Goal: Transaction & Acquisition: Purchase product/service

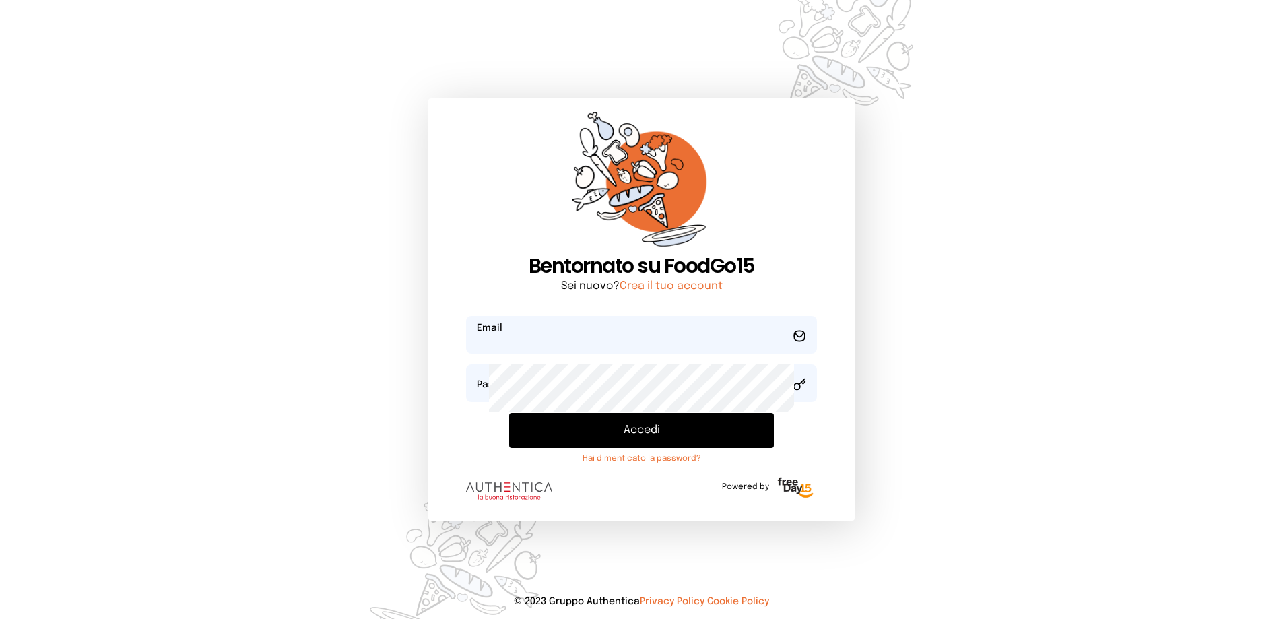
type input "**********"
click at [599, 448] on button "Accedi" at bounding box center [641, 430] width 265 height 35
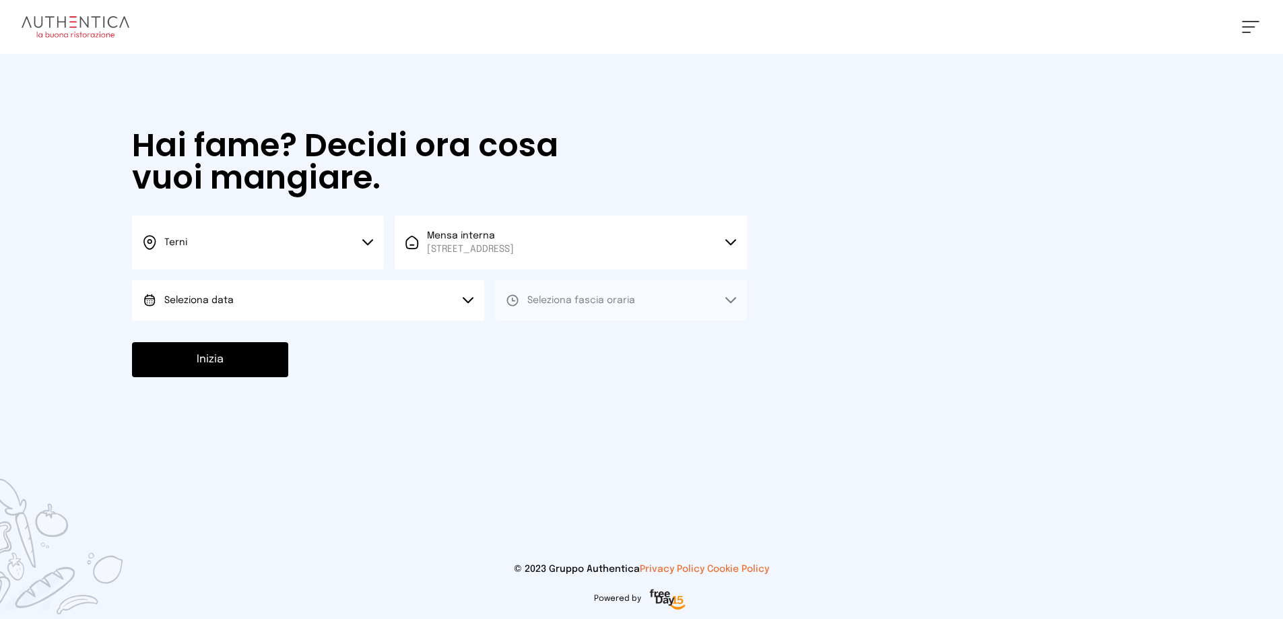
click at [355, 321] on button "Seleziona data" at bounding box center [308, 300] width 352 height 40
click at [230, 345] on span "[DATE], [DATE]" at bounding box center [197, 337] width 66 height 13
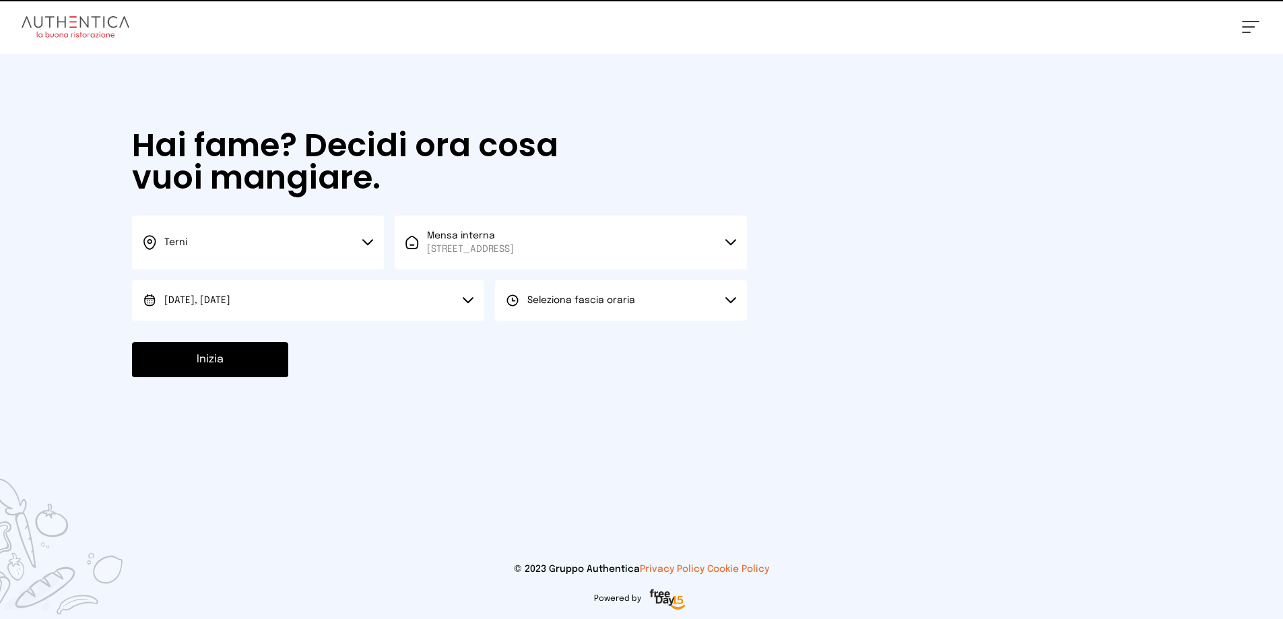
click at [635, 307] on span "Seleziona fascia oraria" at bounding box center [581, 300] width 108 height 13
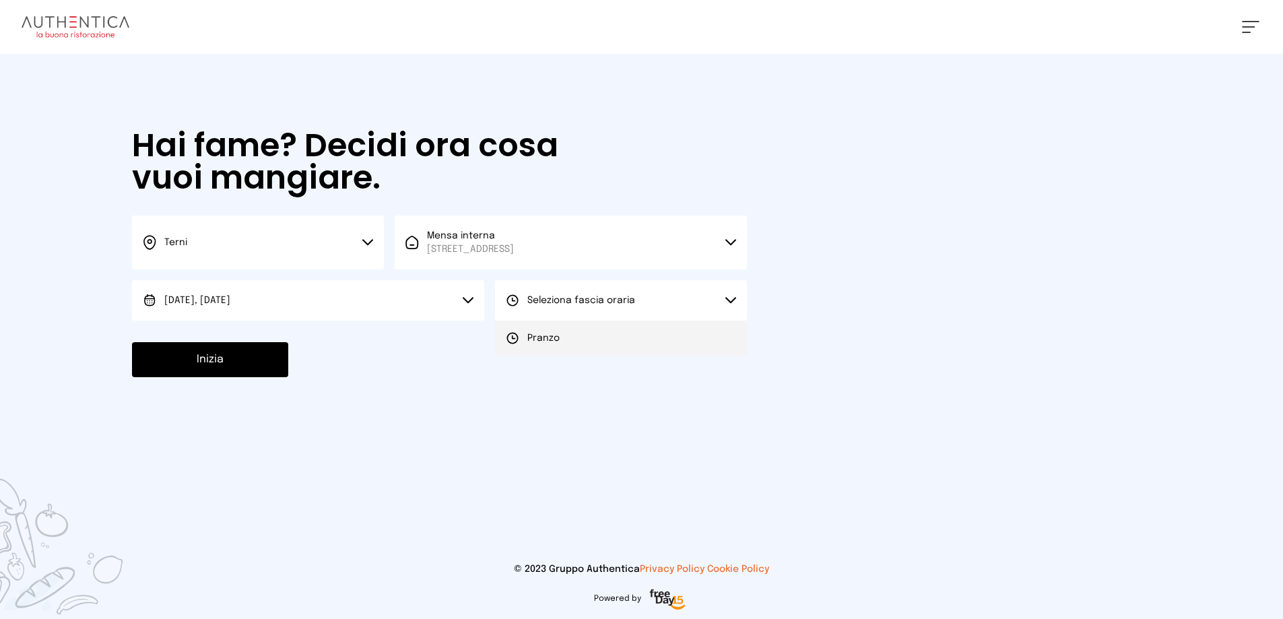
click at [560, 345] on span "Pranzo" at bounding box center [543, 337] width 32 height 13
click at [288, 377] on button "Inizia" at bounding box center [210, 359] width 156 height 35
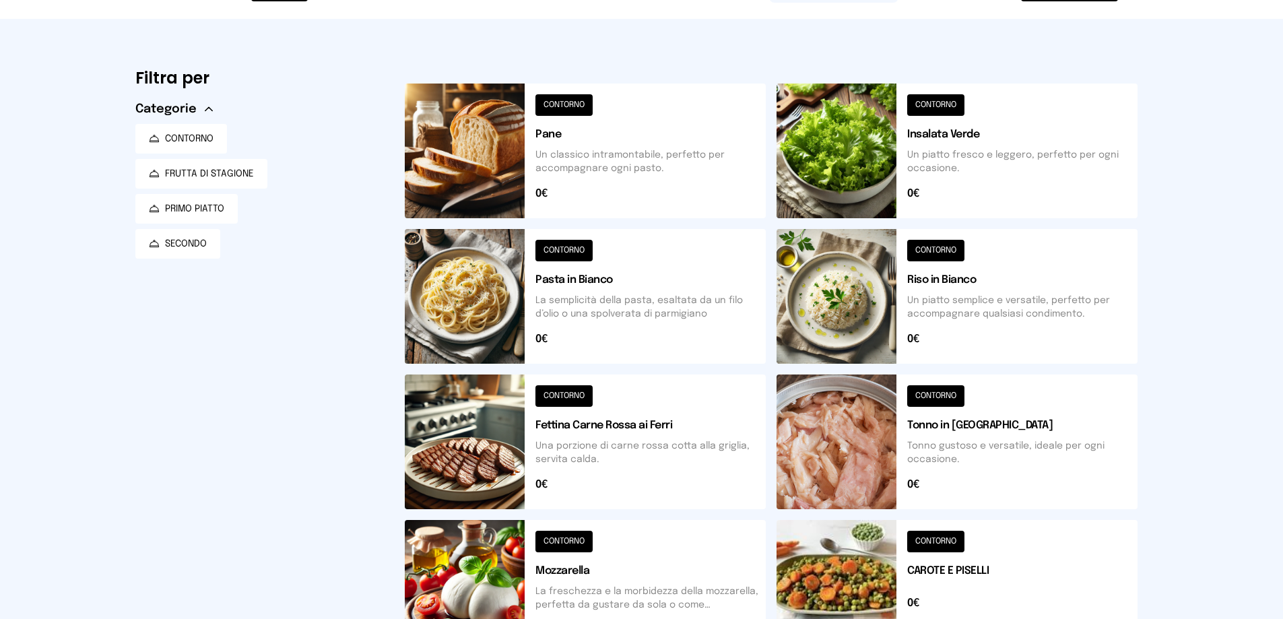
scroll to position [253, 0]
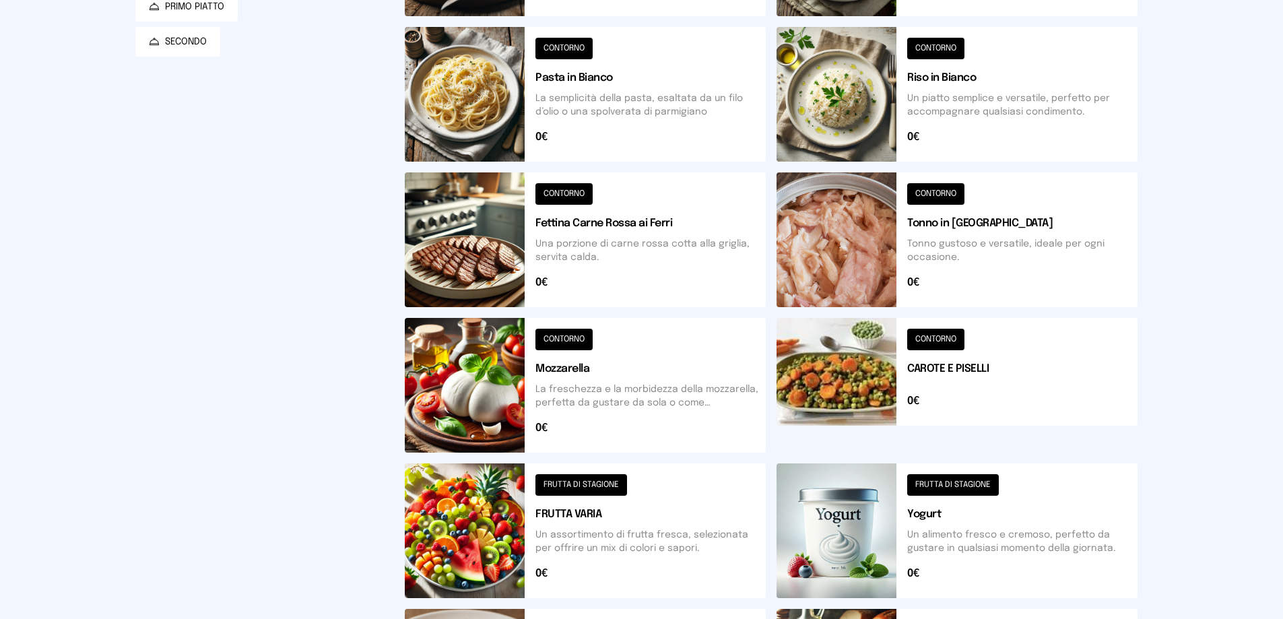
click at [995, 162] on button at bounding box center [956, 94] width 361 height 135
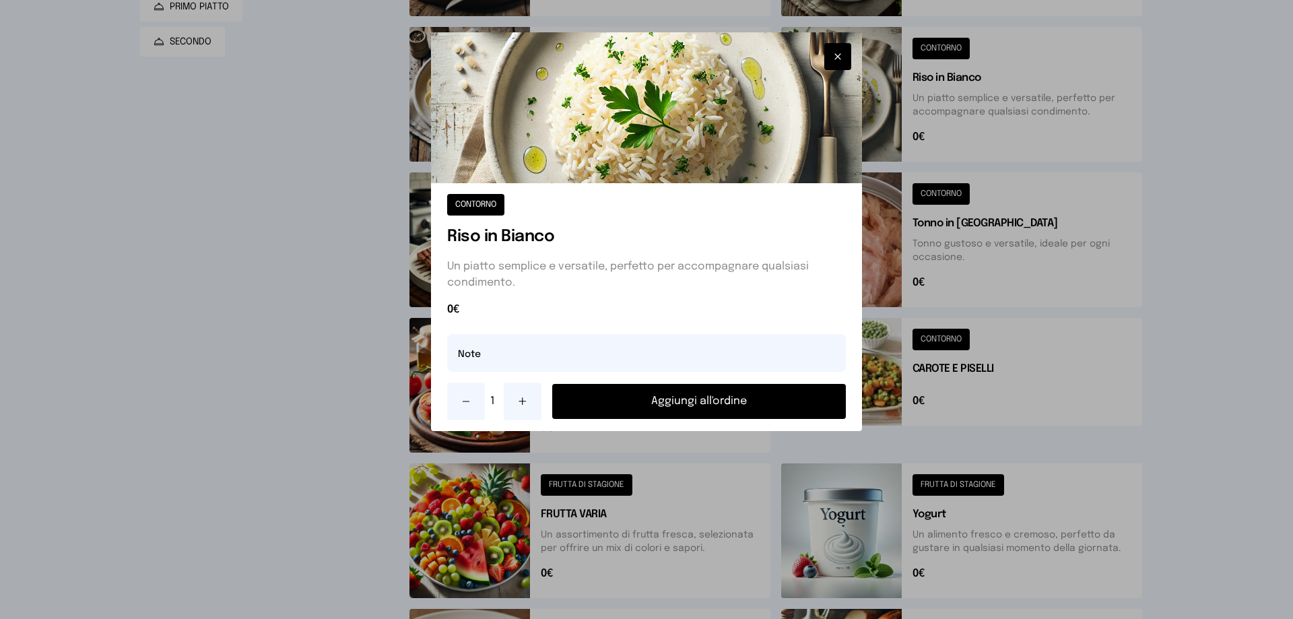
click at [751, 419] on button "Aggiungi all'ordine" at bounding box center [699, 401] width 294 height 35
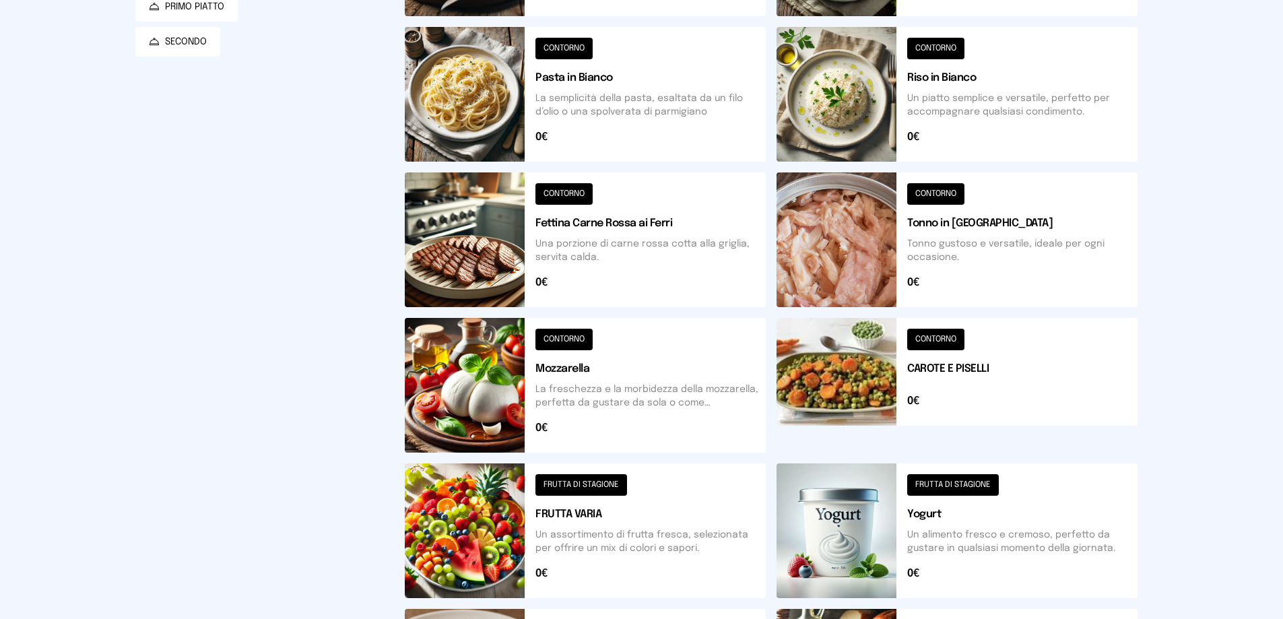
click at [951, 453] on button at bounding box center [956, 385] width 361 height 135
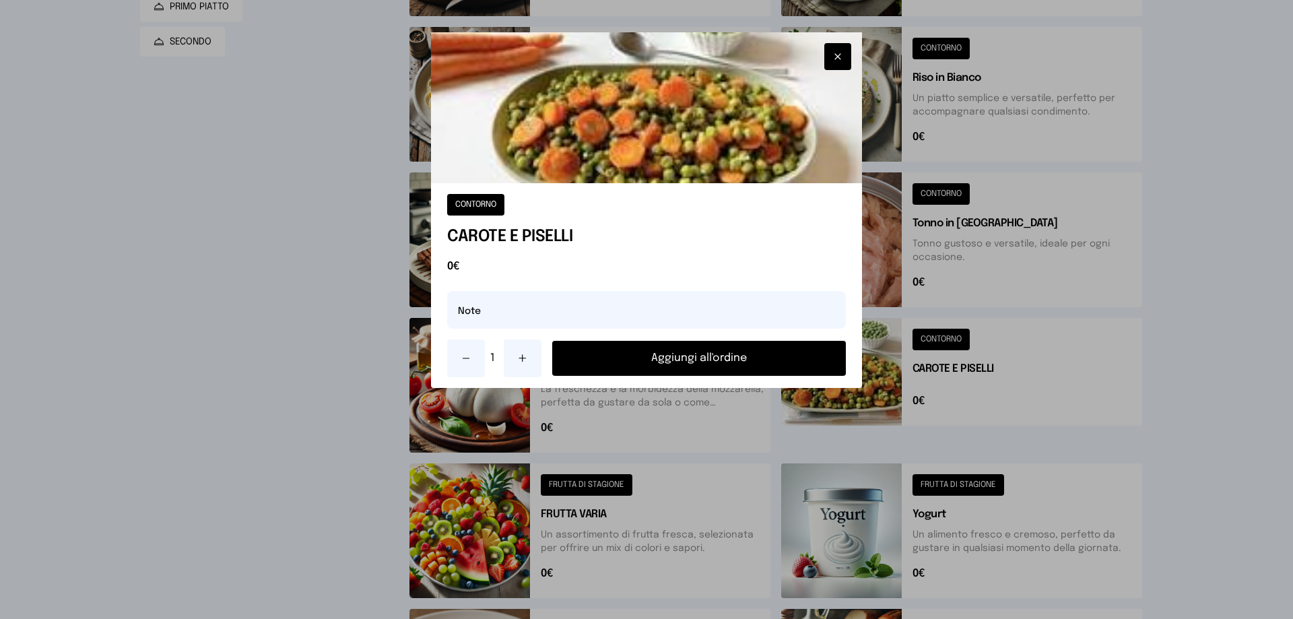
click at [704, 376] on button "Aggiungi all'ordine" at bounding box center [699, 358] width 294 height 35
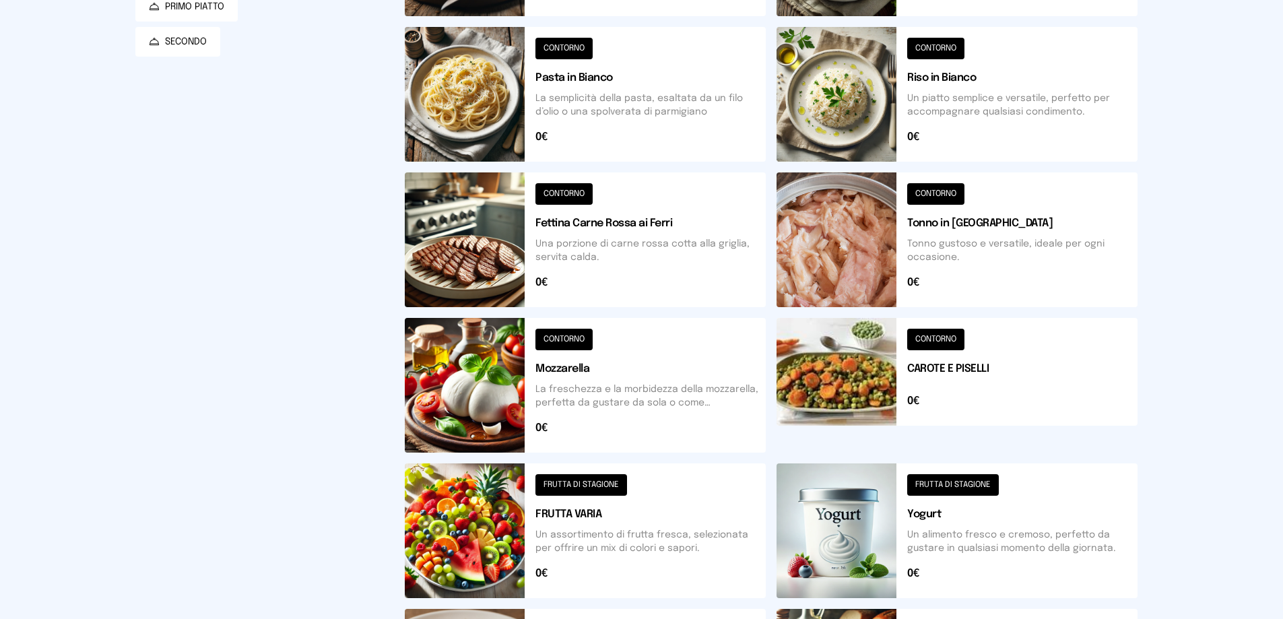
scroll to position [0, 0]
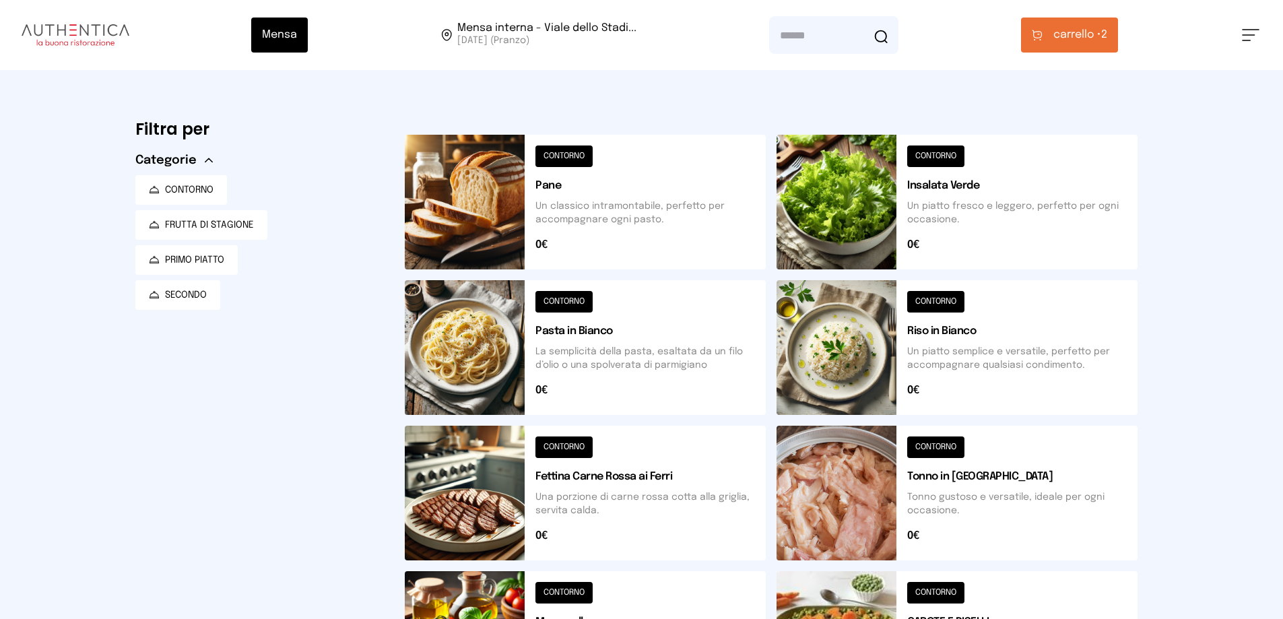
click at [1084, 43] on span "carrello •" at bounding box center [1077, 35] width 48 height 16
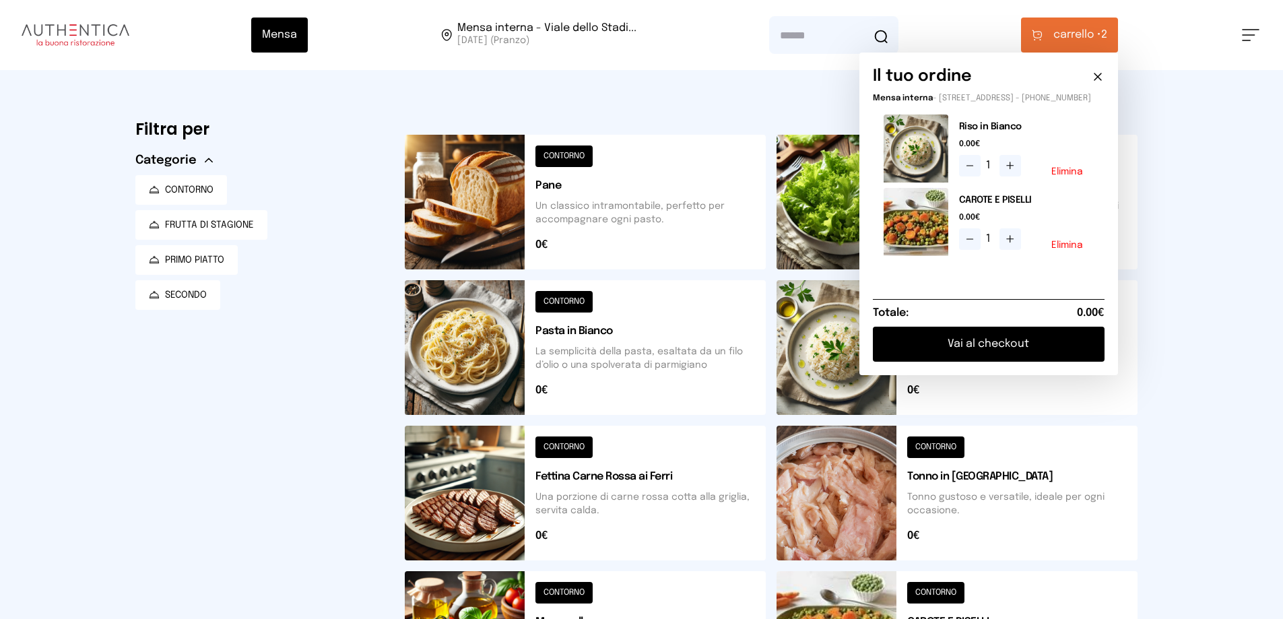
click at [1004, 362] on button "Vai al checkout" at bounding box center [989, 344] width 232 height 35
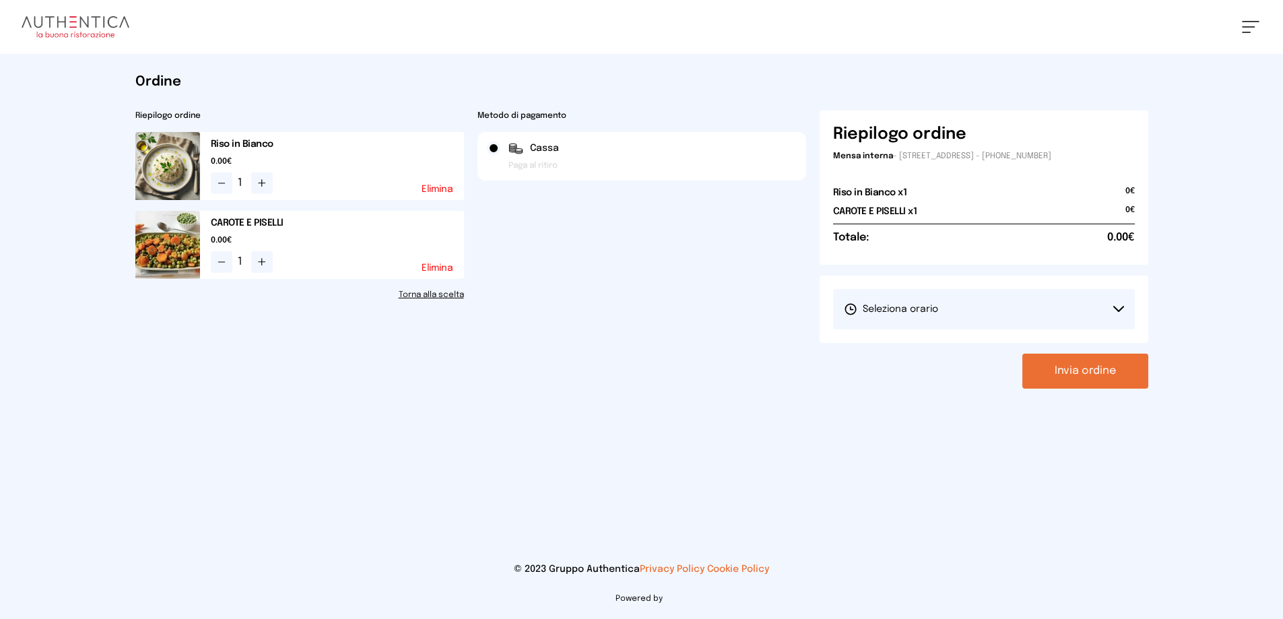
click at [968, 329] on button "Seleziona orario" at bounding box center [984, 309] width 302 height 40
click at [921, 354] on span "1° Turno (13:00 - 15:00)" at bounding box center [895, 346] width 102 height 13
click at [1065, 389] on button "Invia ordine" at bounding box center [1085, 371] width 126 height 35
